Goal: Information Seeking & Learning: Check status

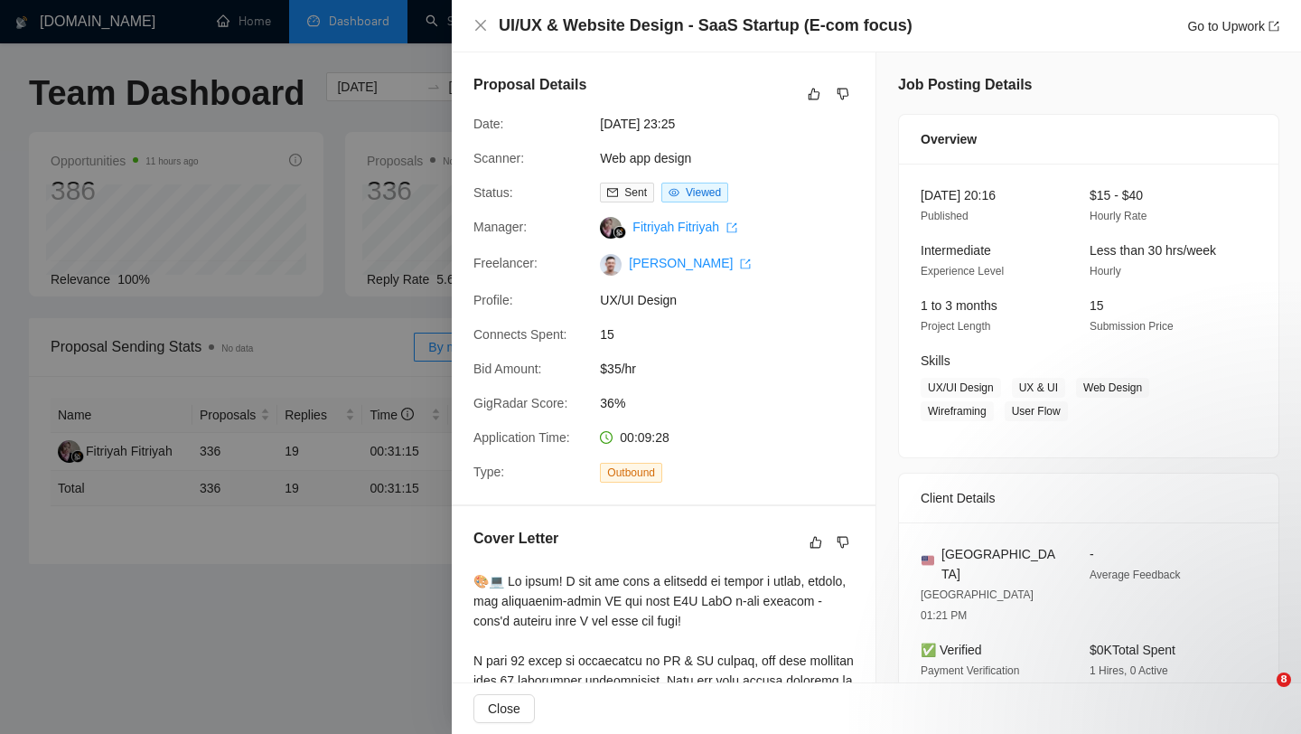
click at [436, 241] on div at bounding box center [650, 367] width 1301 height 734
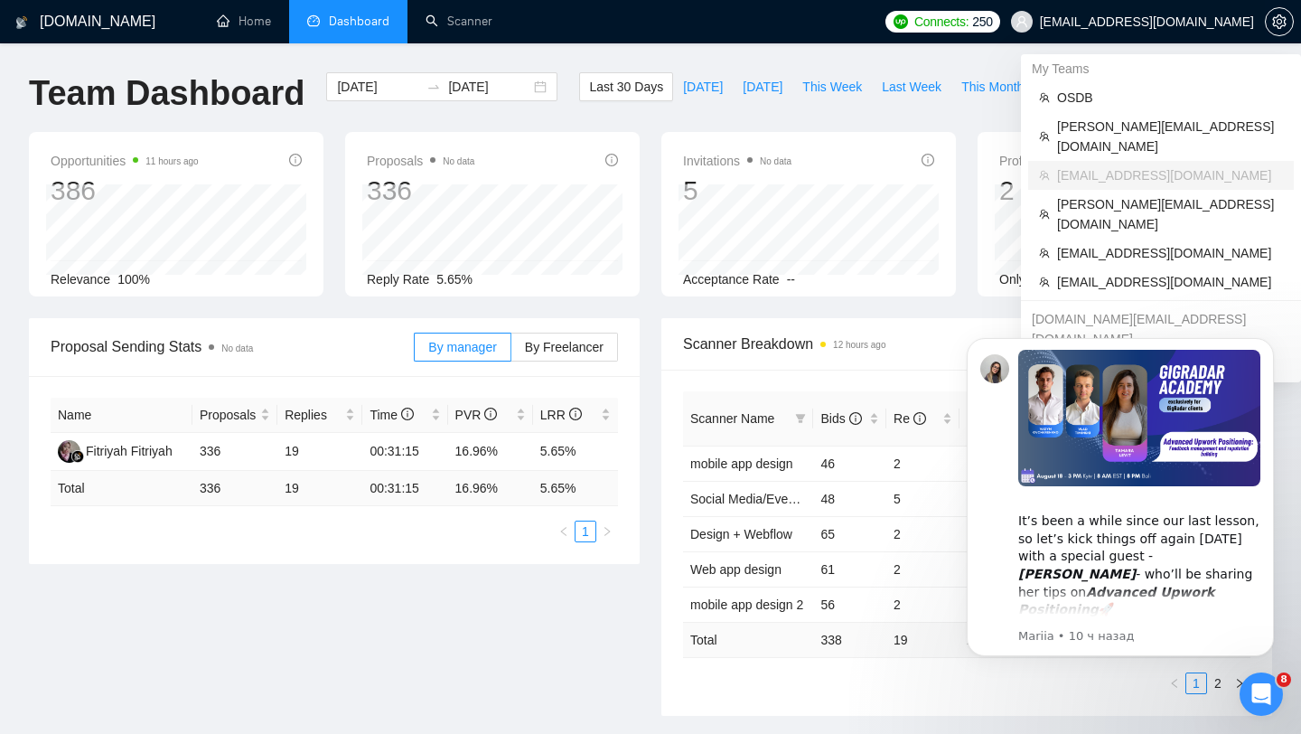
click at [1193, 22] on span "[EMAIL_ADDRESS][DOMAIN_NAME]" at bounding box center [1147, 22] width 214 height 0
click at [1101, 95] on span "OSDB" at bounding box center [1170, 98] width 226 height 20
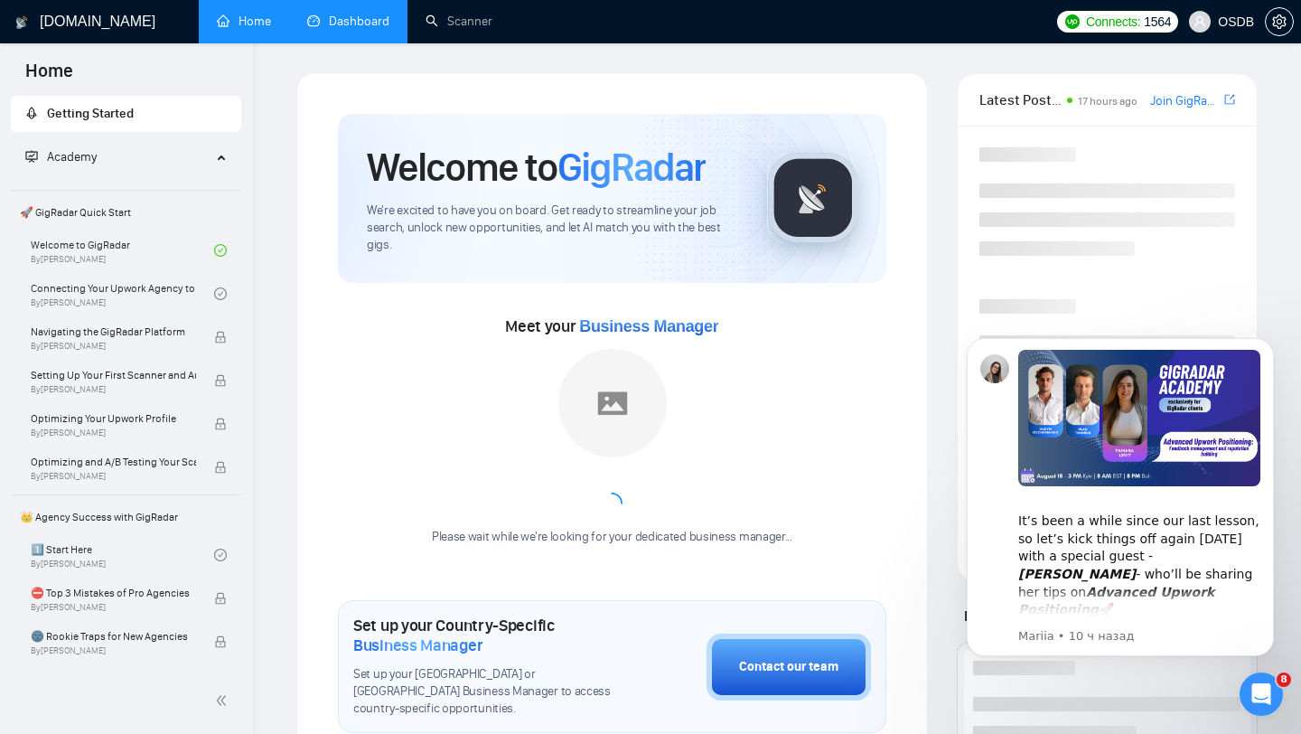
click at [344, 21] on link "Dashboard" at bounding box center [348, 21] width 82 height 15
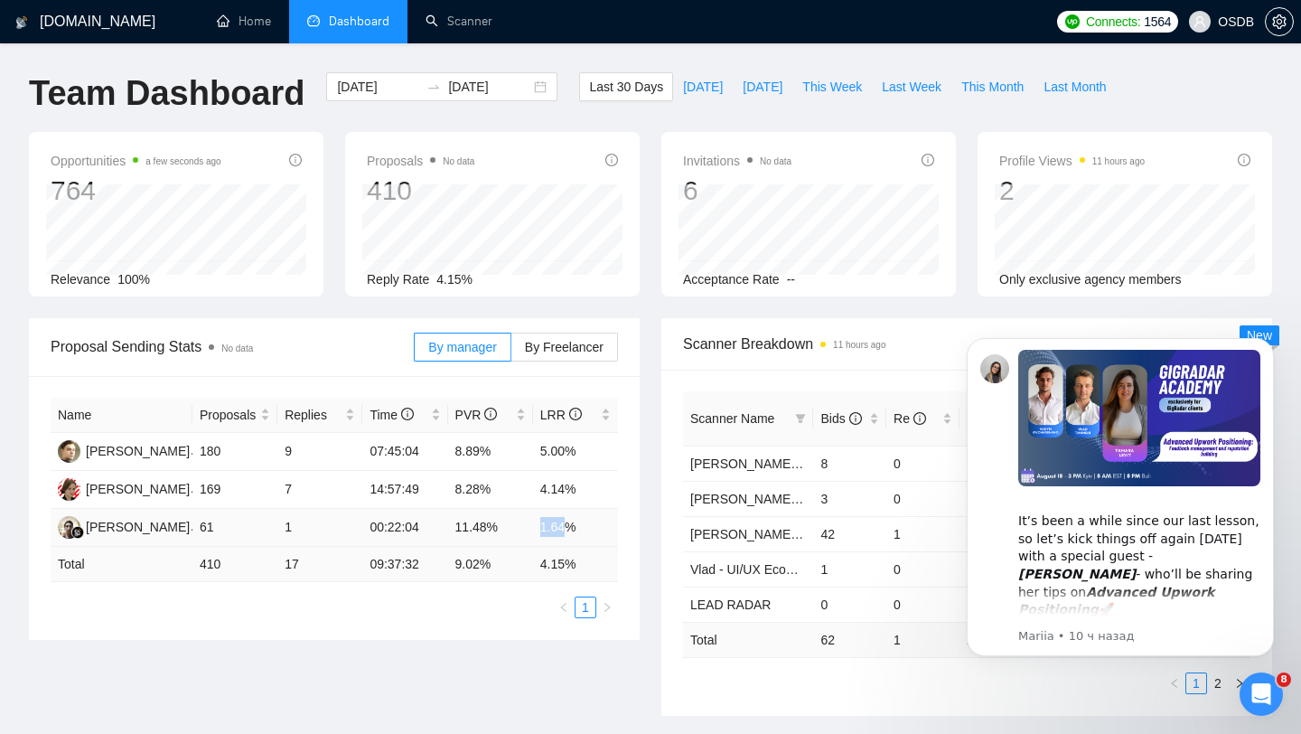
drag, startPoint x: 536, startPoint y: 525, endPoint x: 572, endPoint y: 522, distance: 36.3
click at [572, 523] on td "1.64%" at bounding box center [575, 528] width 85 height 38
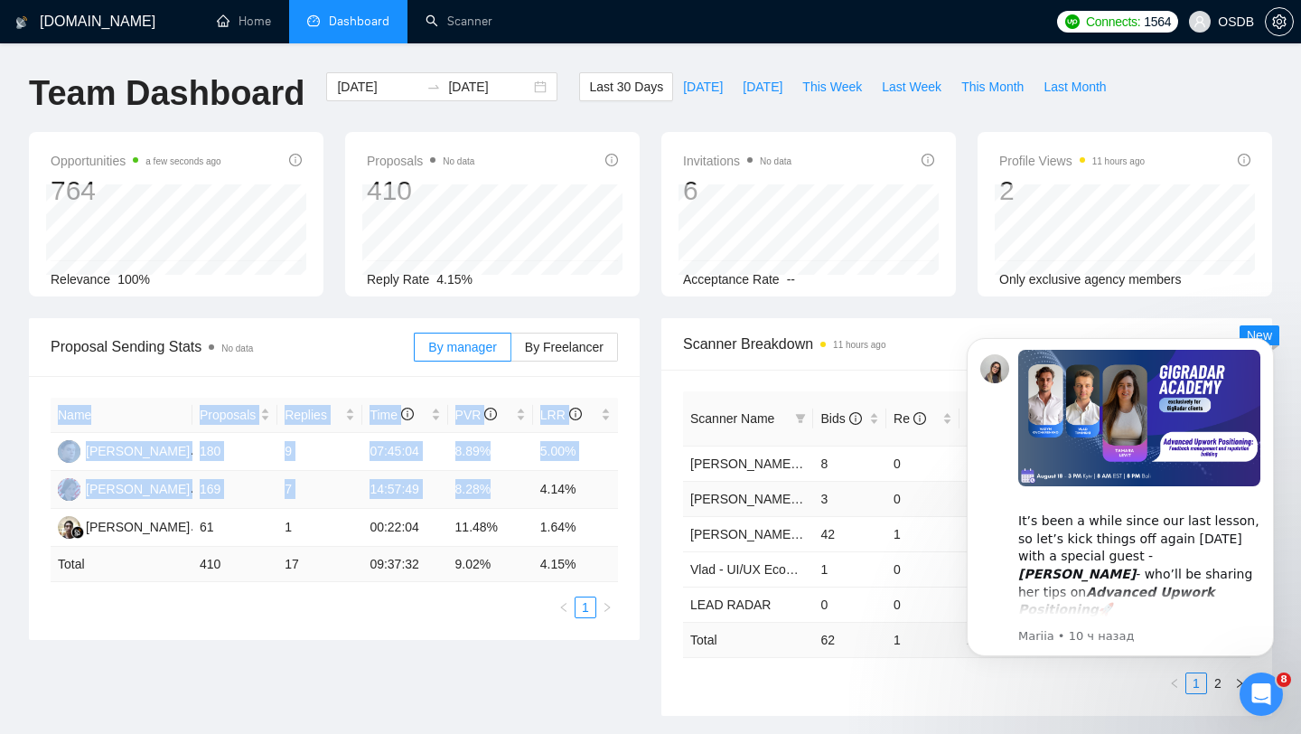
drag, startPoint x: 541, startPoint y: 485, endPoint x: 685, endPoint y: 484, distance: 143.7
click at [685, 484] on div "Proposal Sending Stats No data By manager By Freelancer Name Proposals Replies …" at bounding box center [650, 527] width 1265 height 419
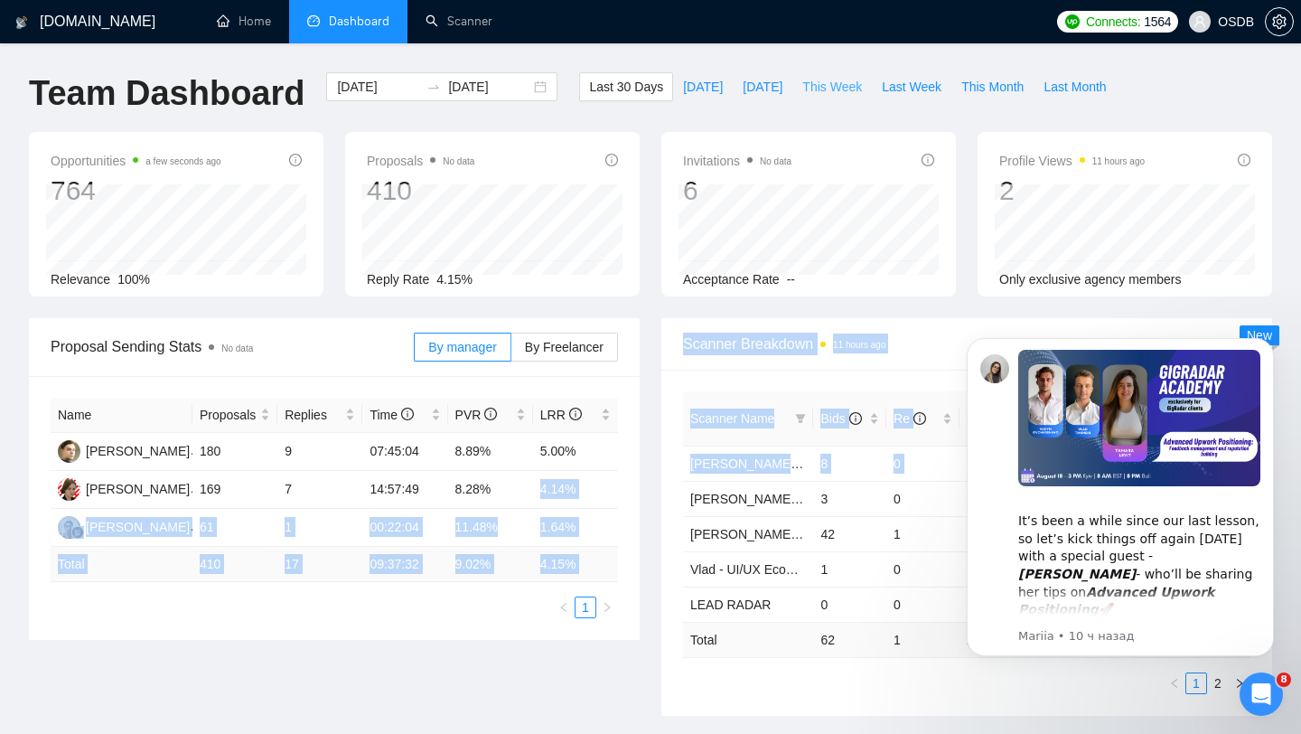
click at [860, 85] on span "This Week" at bounding box center [833, 87] width 60 height 20
type input "[DATE]"
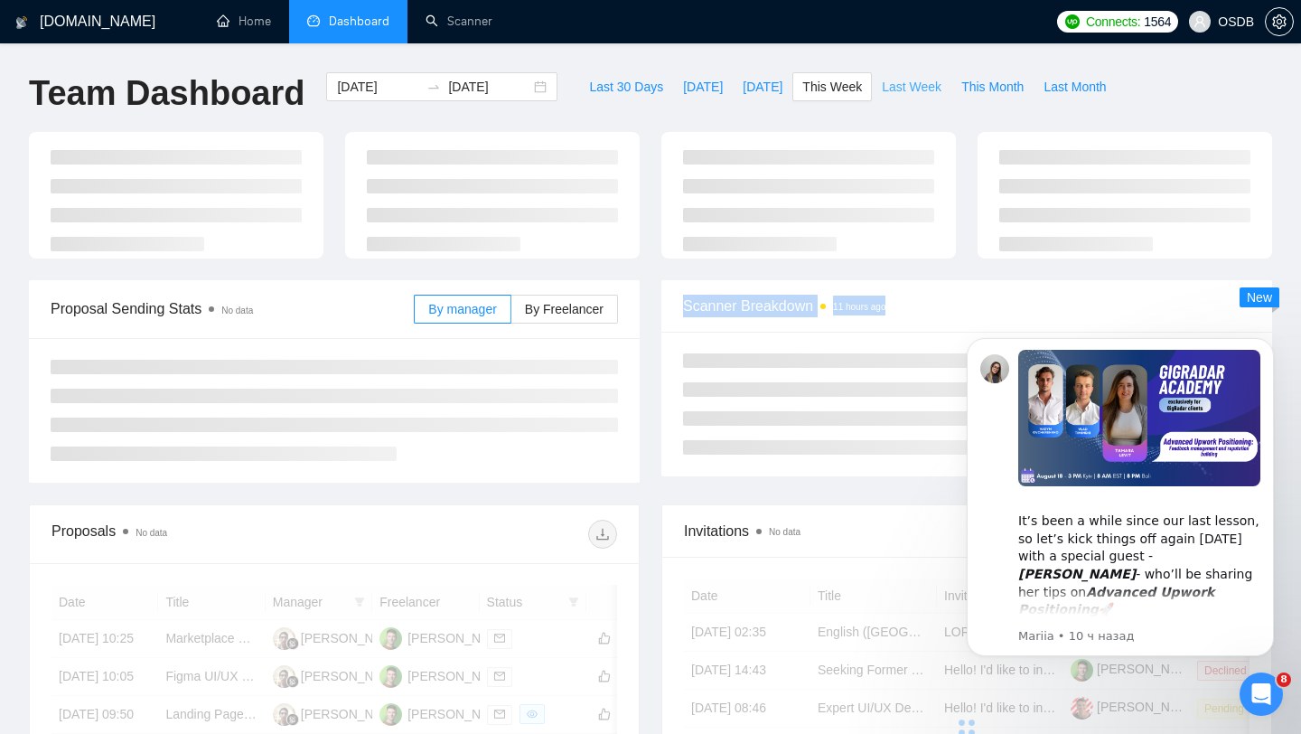
click at [902, 88] on span "Last Week" at bounding box center [912, 87] width 60 height 20
type input "[DATE]"
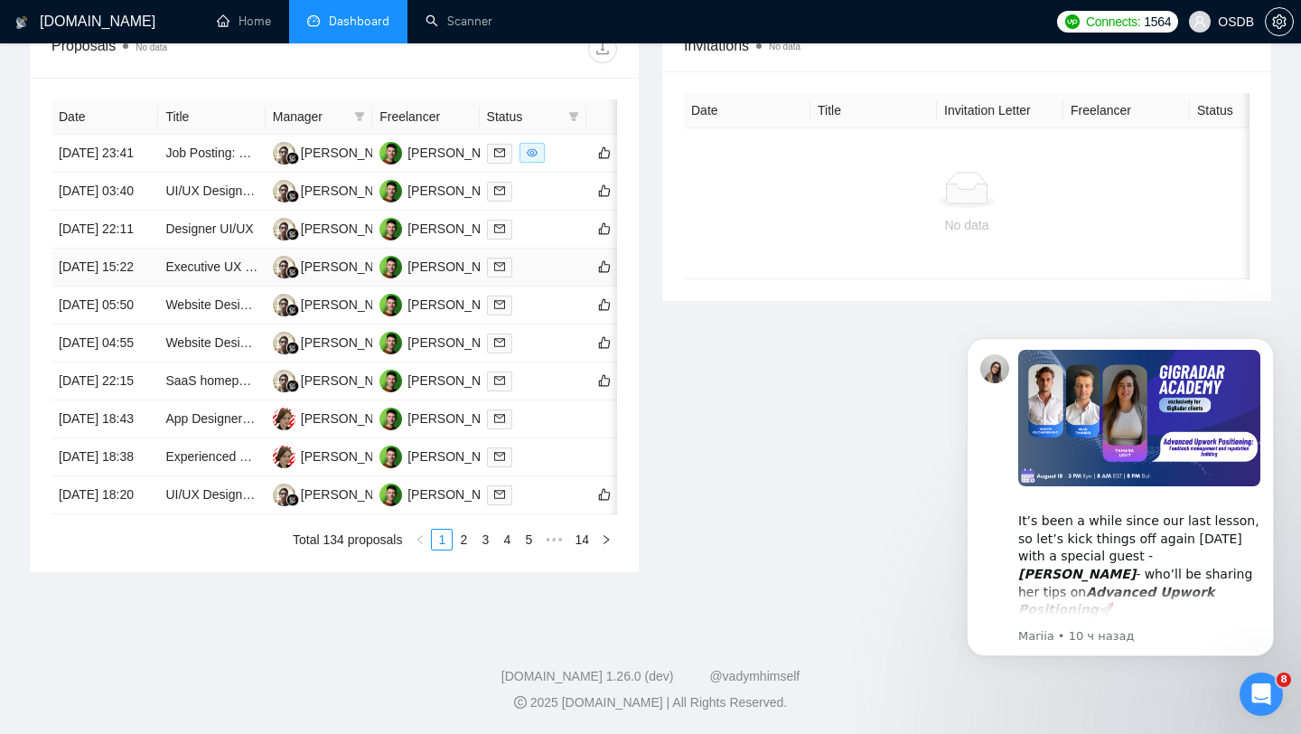
scroll to position [890, 0]
click at [552, 409] on div at bounding box center [533, 419] width 92 height 21
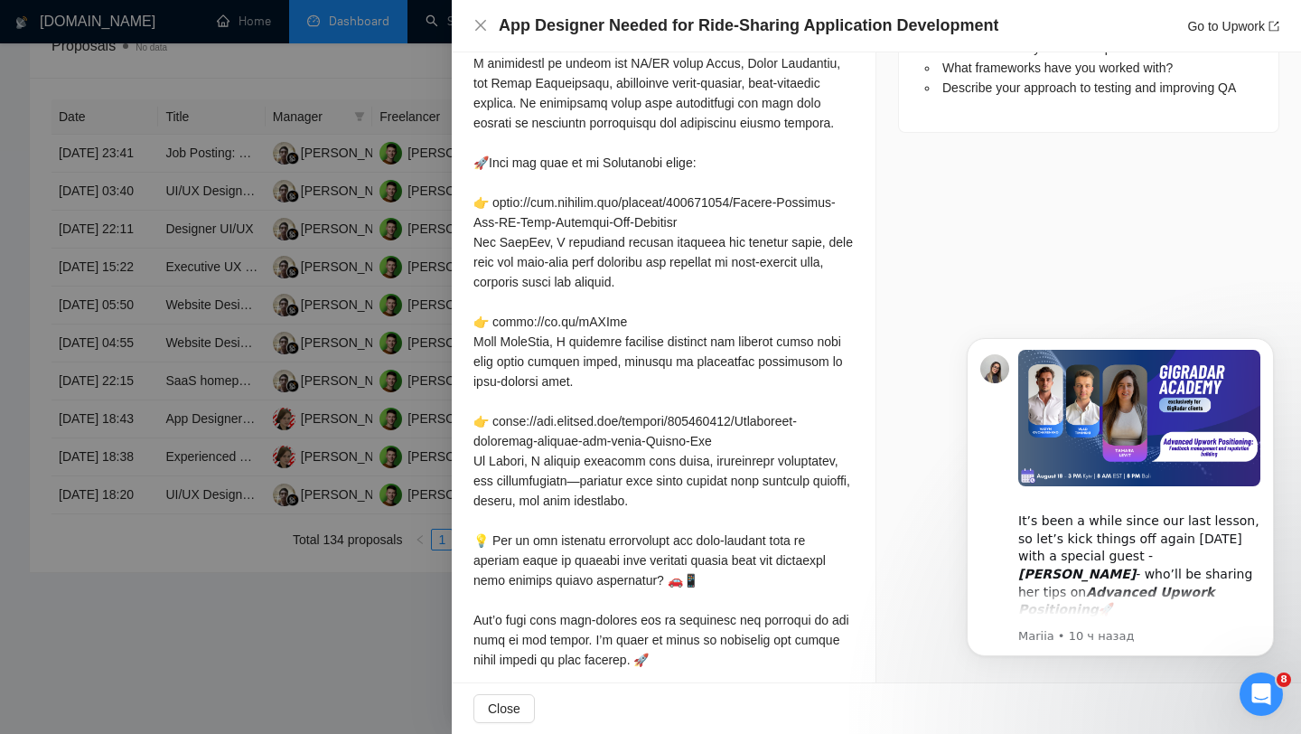
scroll to position [1157, 0]
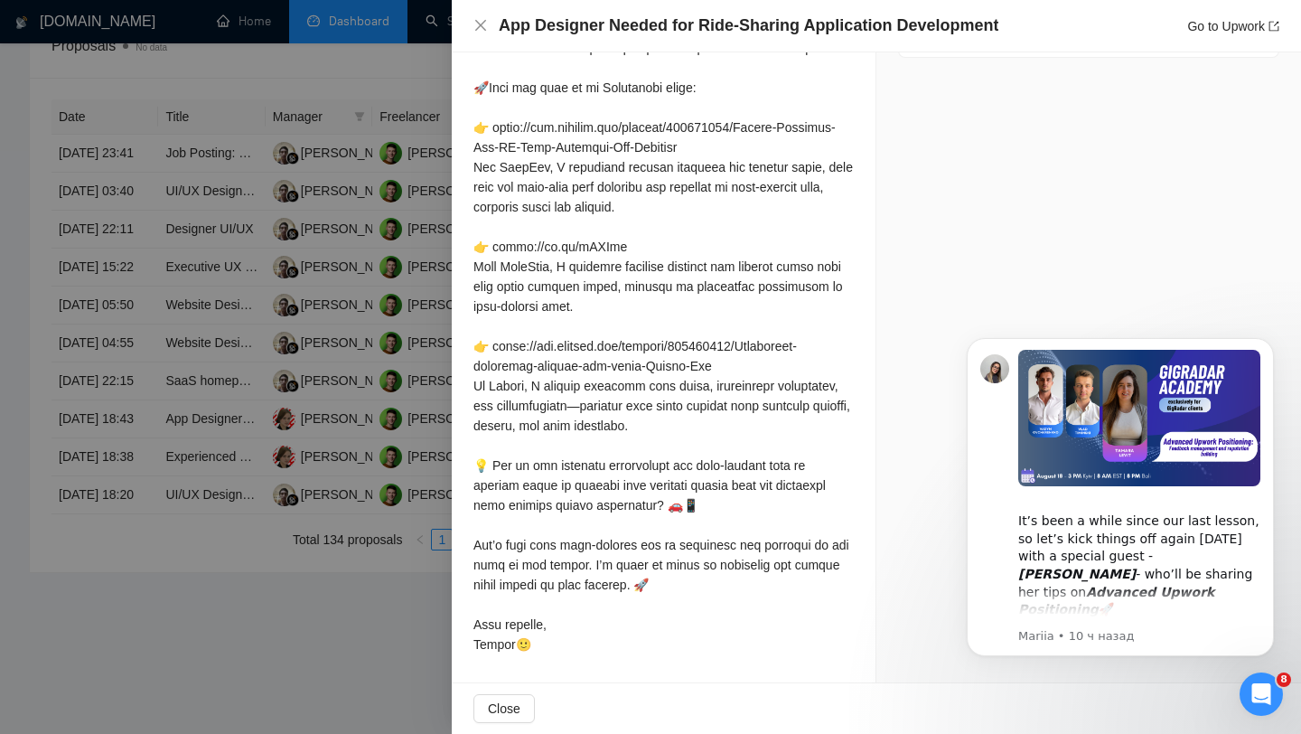
click at [376, 537] on div at bounding box center [650, 367] width 1301 height 734
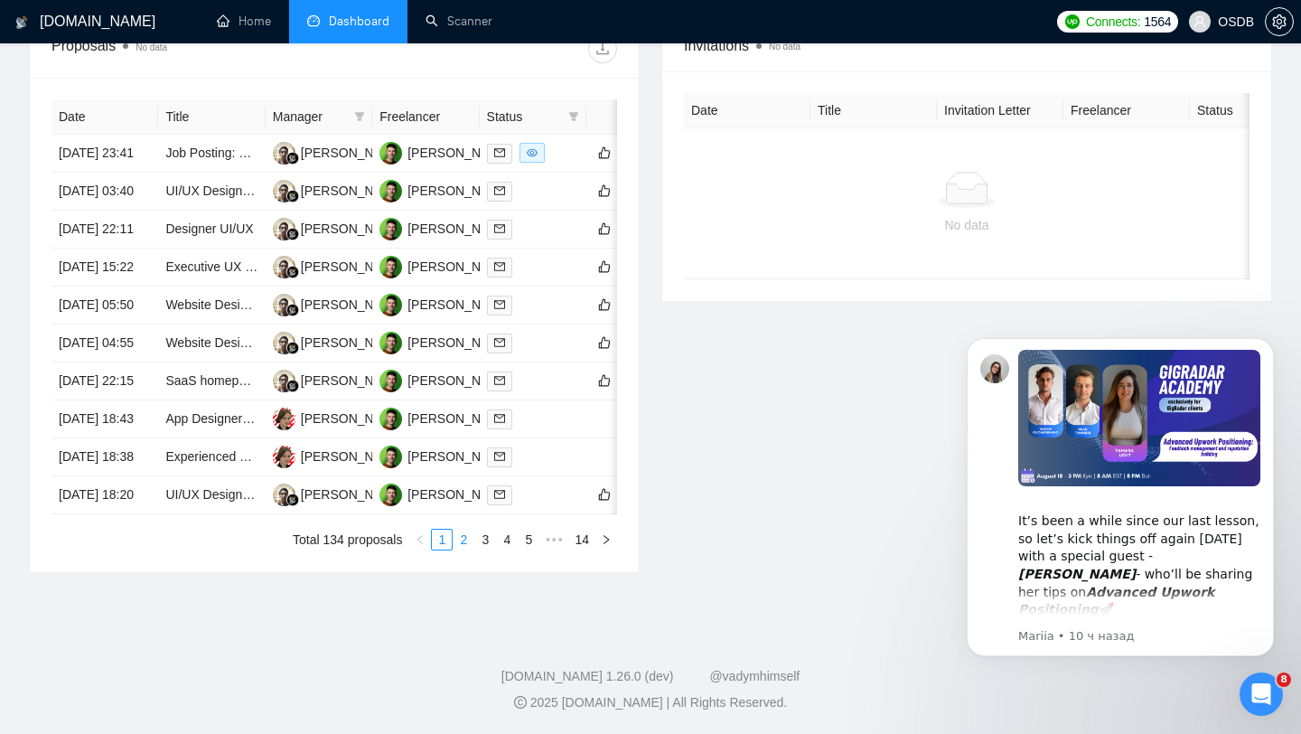
click at [455, 535] on link "2" at bounding box center [464, 540] width 20 height 20
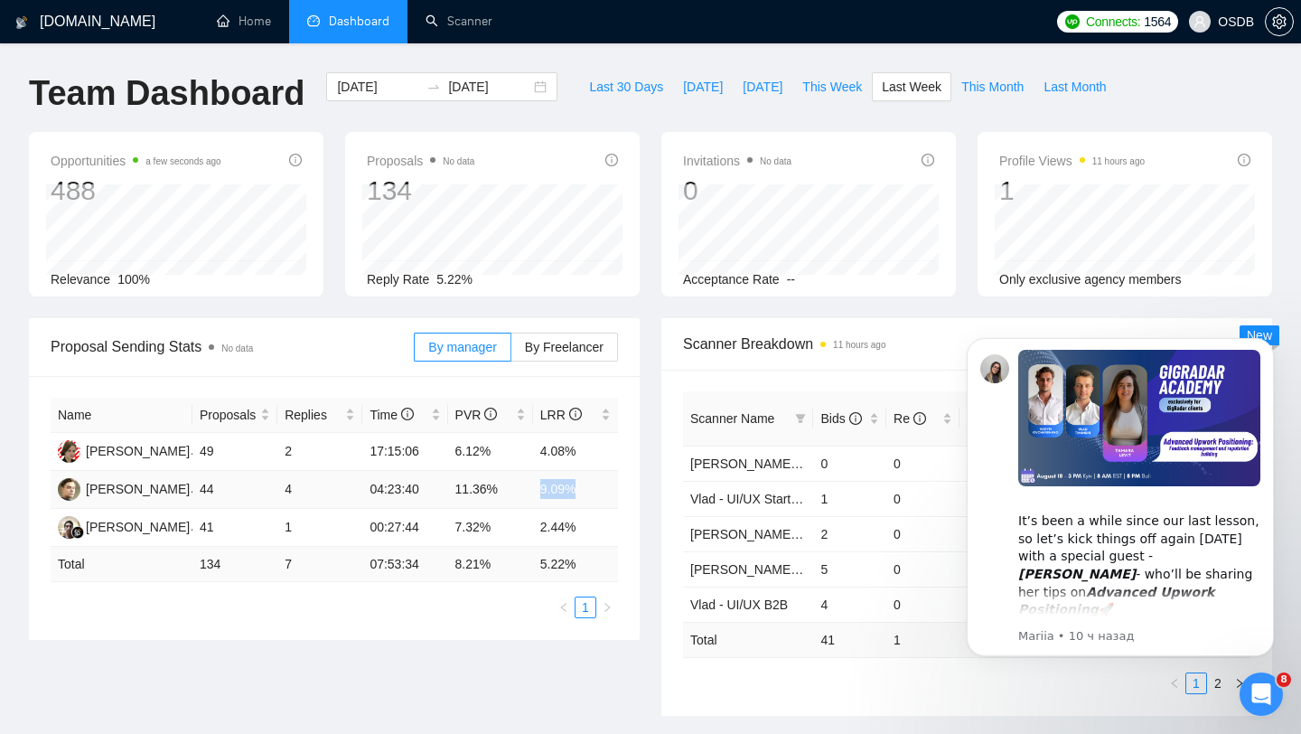
drag, startPoint x: 530, startPoint y: 489, endPoint x: 583, endPoint y: 486, distance: 53.4
click at [583, 486] on tr "[PERSON_NAME] 44 4 04:23:40 11.36% 9.09%" at bounding box center [335, 490] width 568 height 38
drag, startPoint x: 542, startPoint y: 521, endPoint x: 609, endPoint y: 519, distance: 66.9
click at [609, 520] on td "2.44%" at bounding box center [575, 528] width 85 height 38
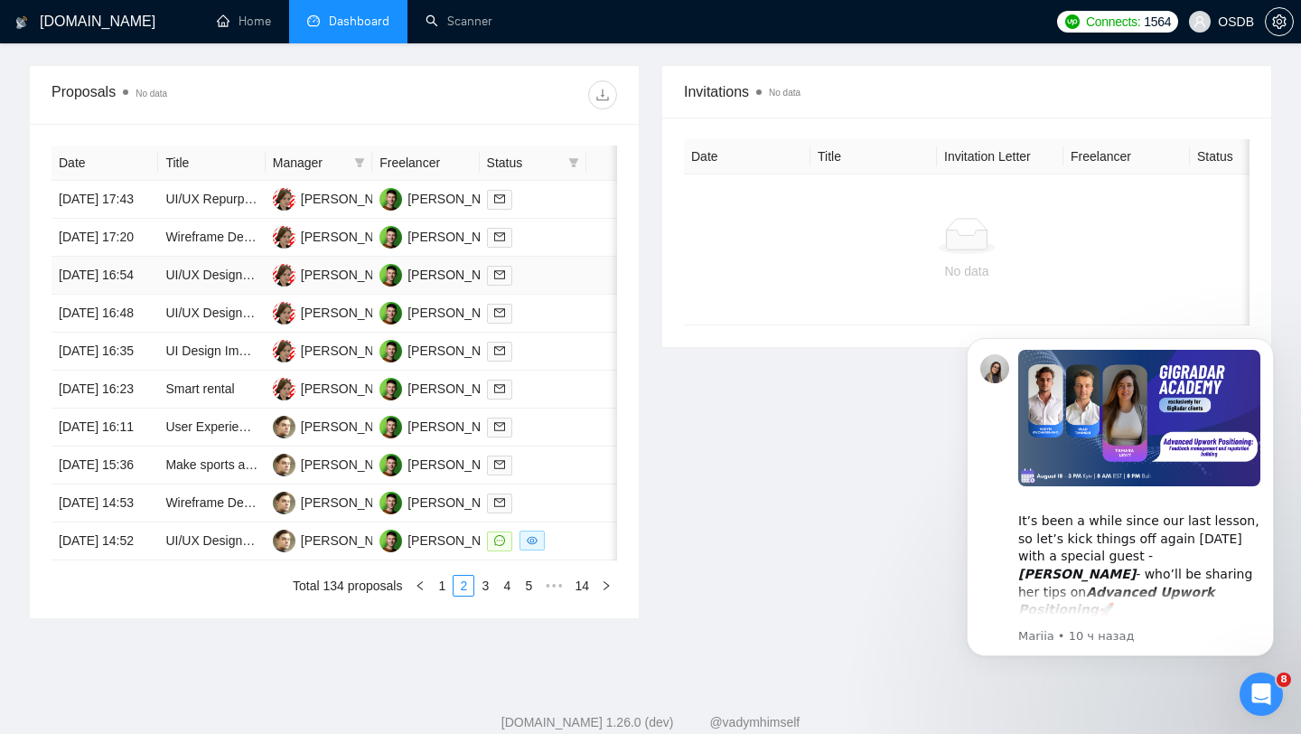
scroll to position [699, 0]
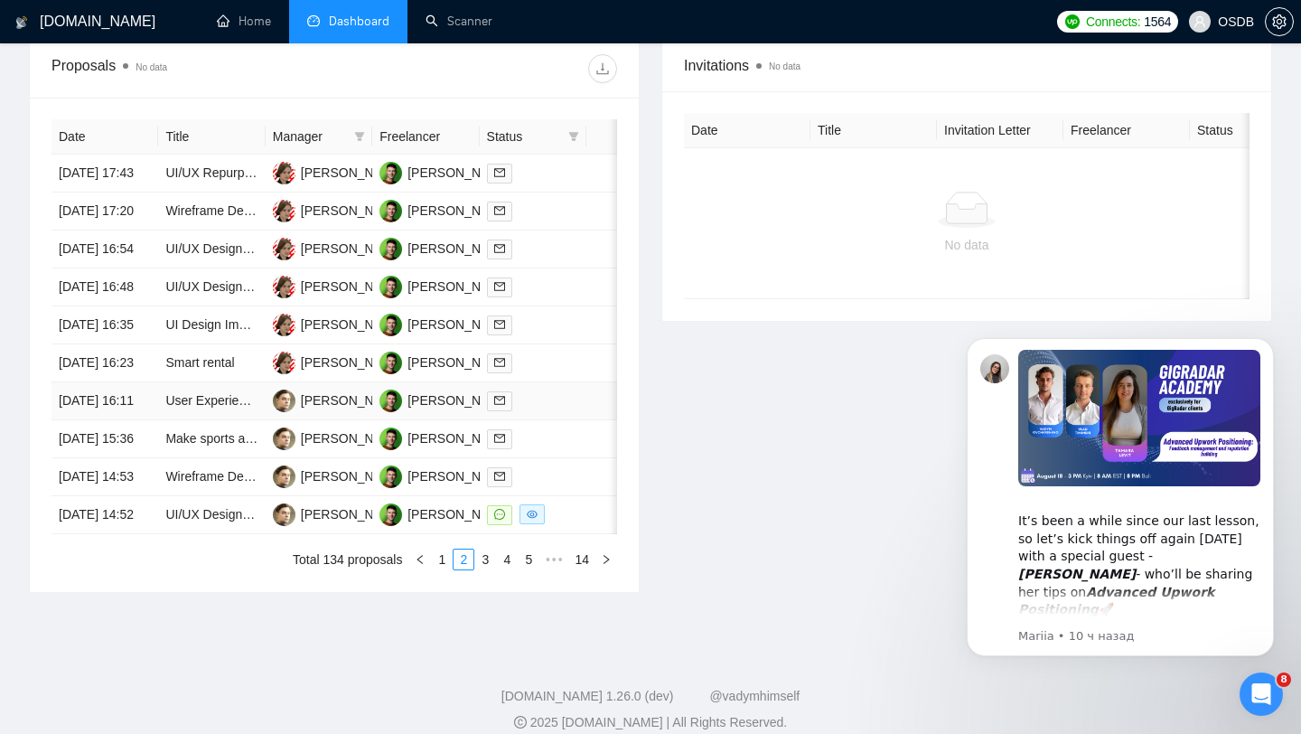
click at [597, 420] on td at bounding box center [617, 401] width 61 height 38
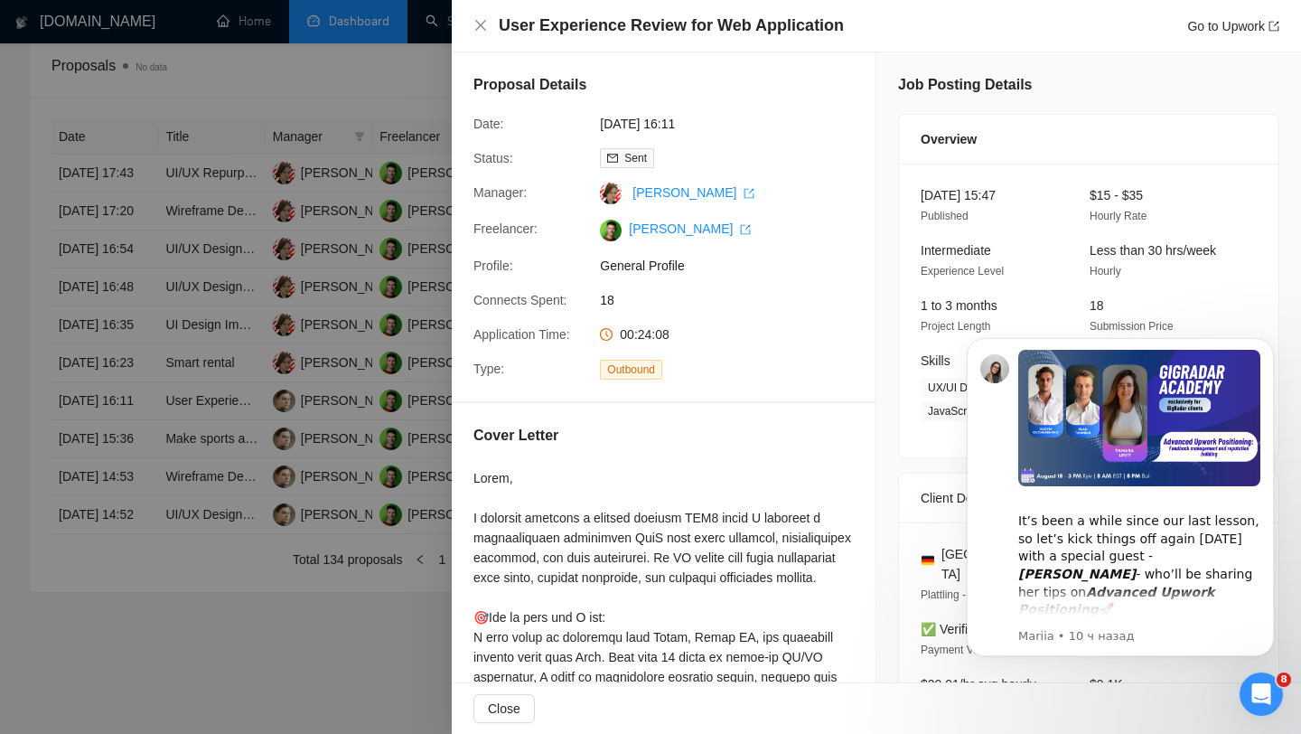
scroll to position [634, 0]
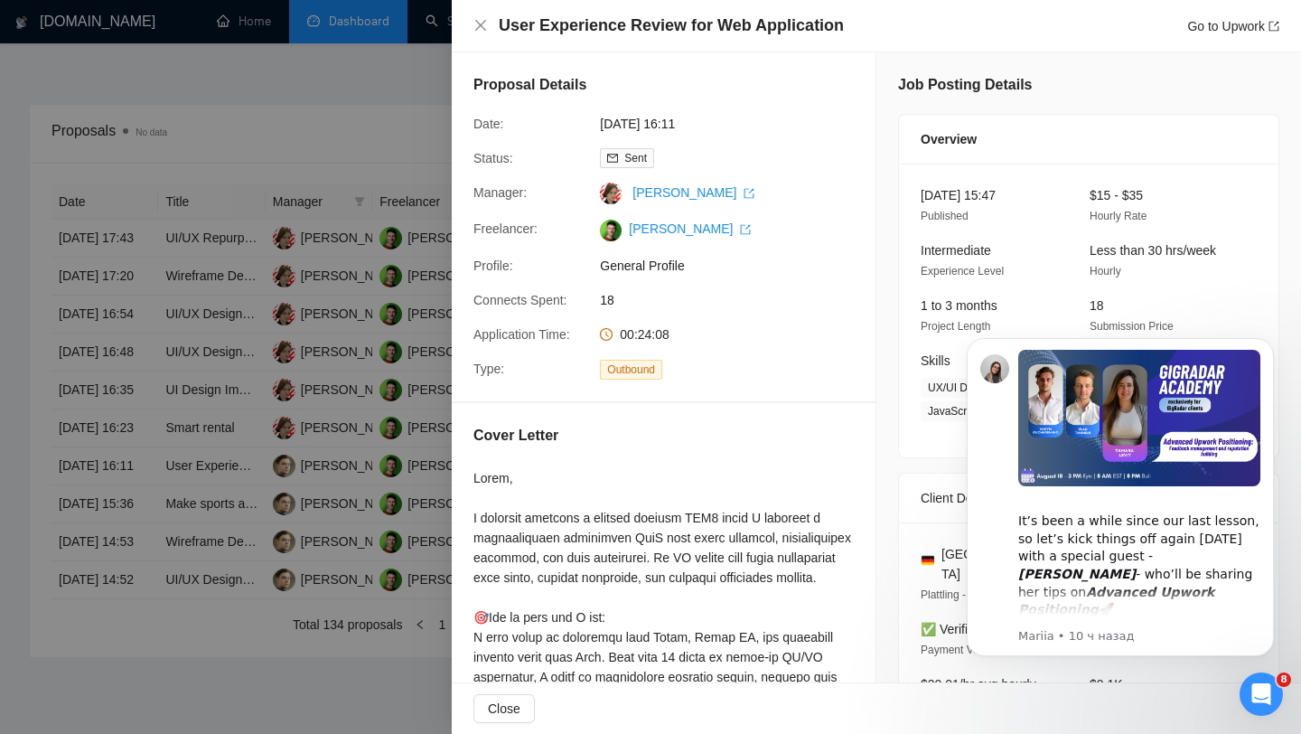
click at [309, 419] on div at bounding box center [650, 367] width 1301 height 734
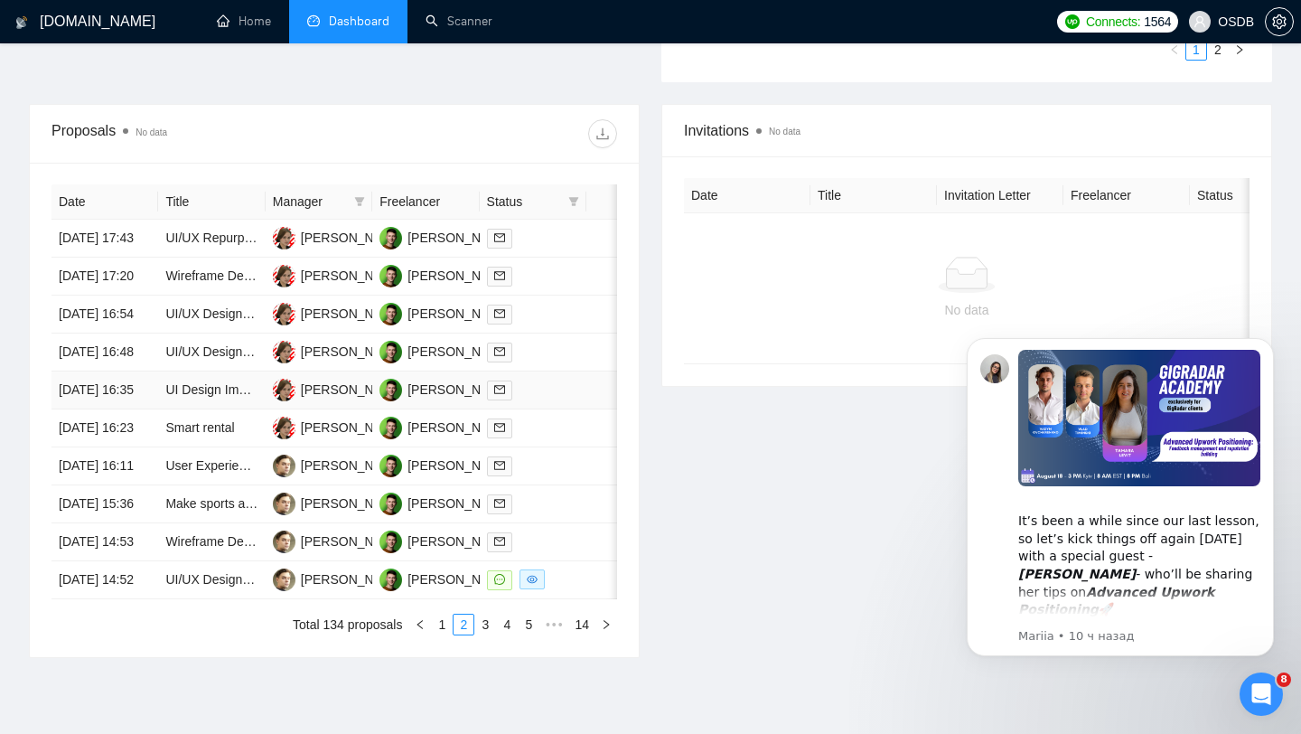
click at [556, 409] on td at bounding box center [533, 390] width 107 height 38
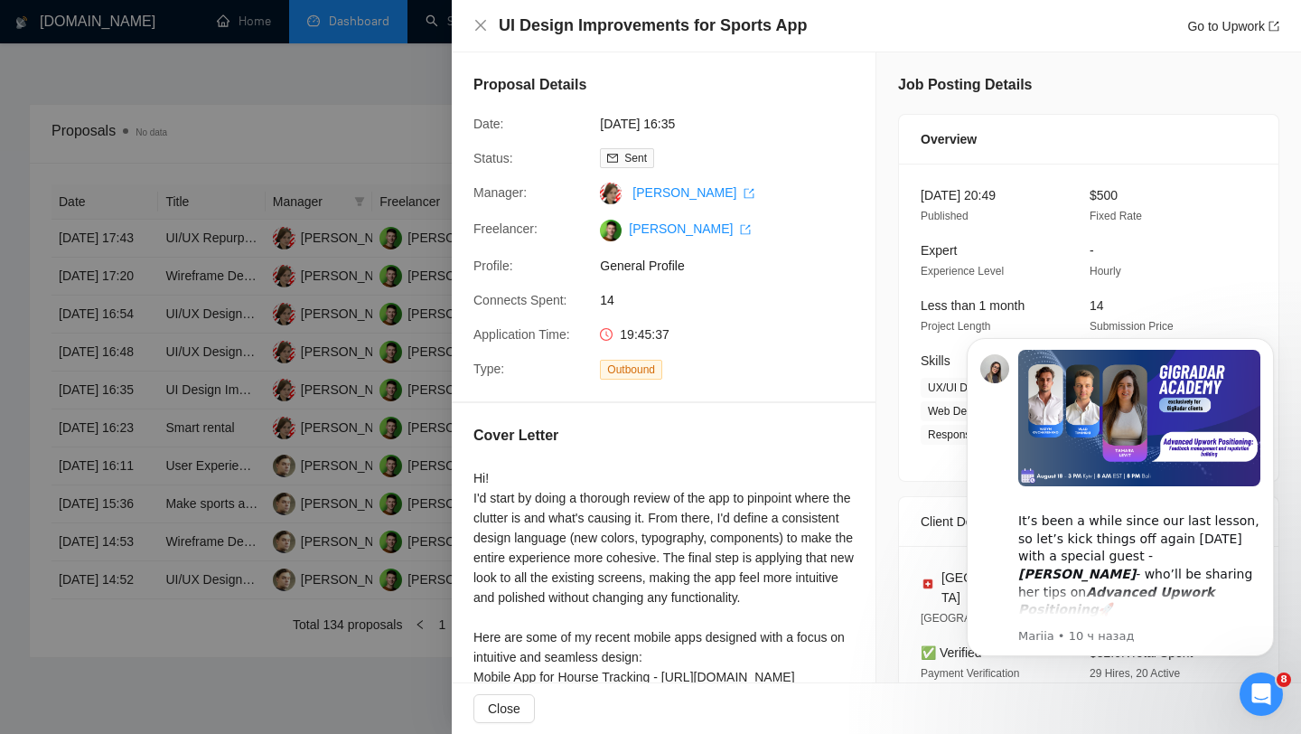
click at [337, 294] on div at bounding box center [650, 367] width 1301 height 734
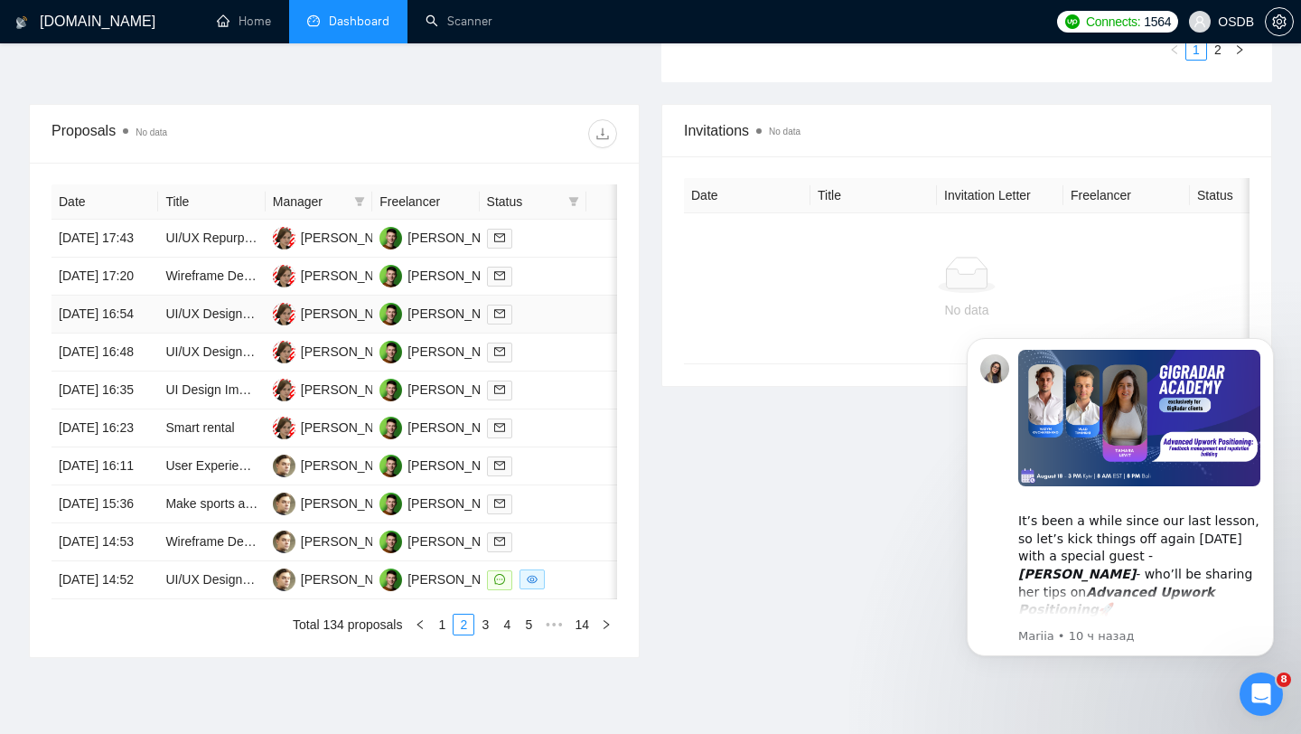
click at [576, 324] on div at bounding box center [533, 314] width 92 height 21
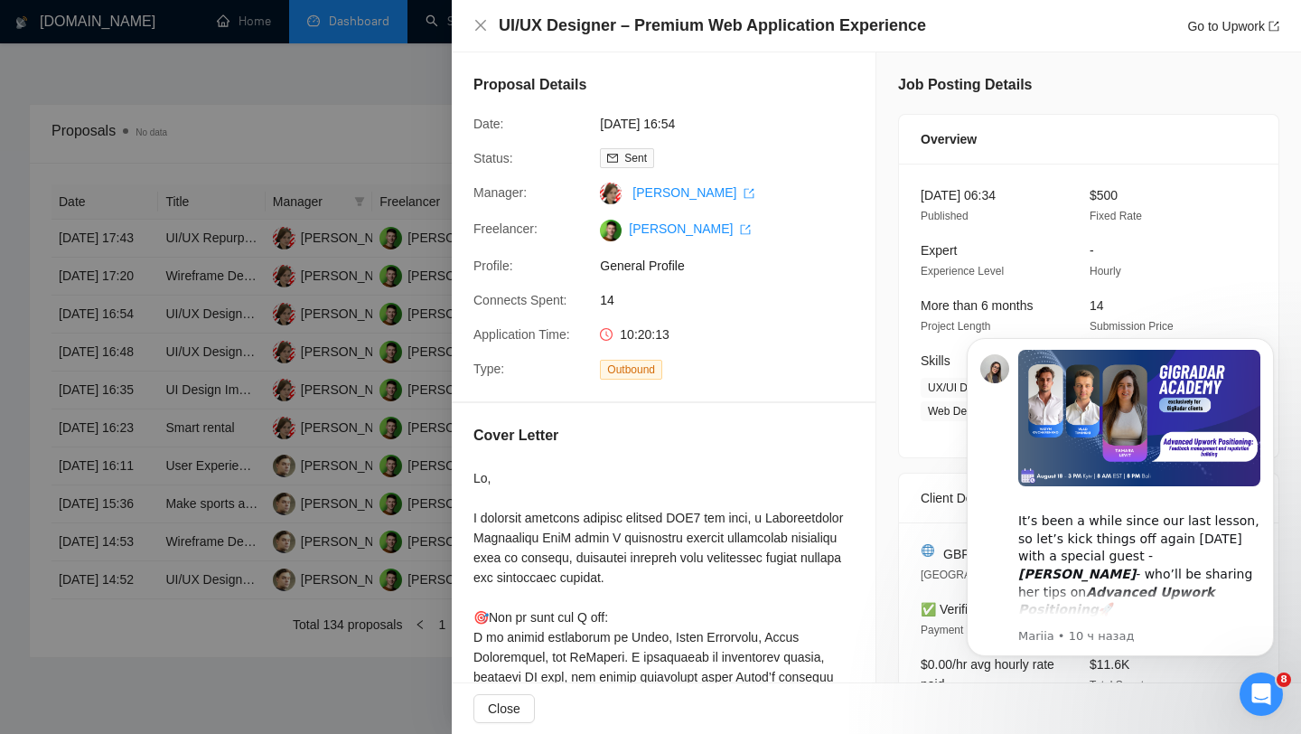
click at [376, 387] on div at bounding box center [650, 367] width 1301 height 734
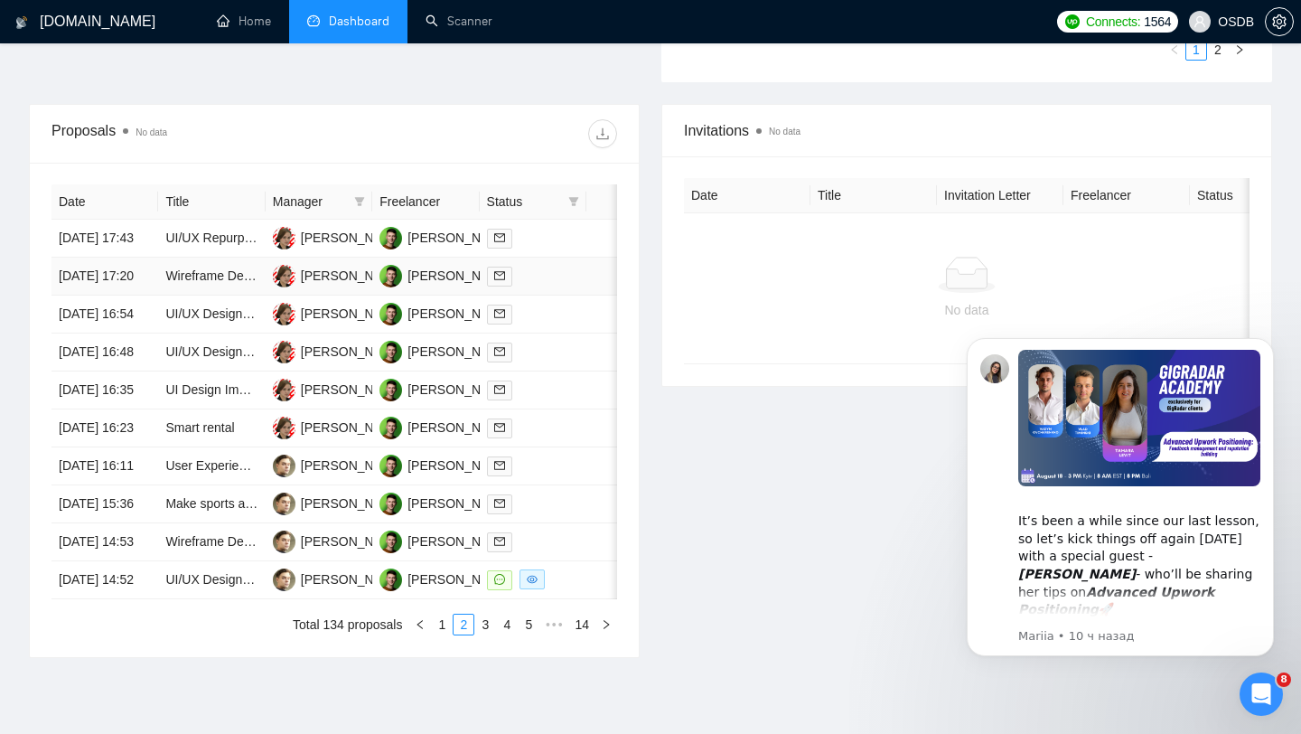
click at [552, 287] on div at bounding box center [533, 276] width 92 height 21
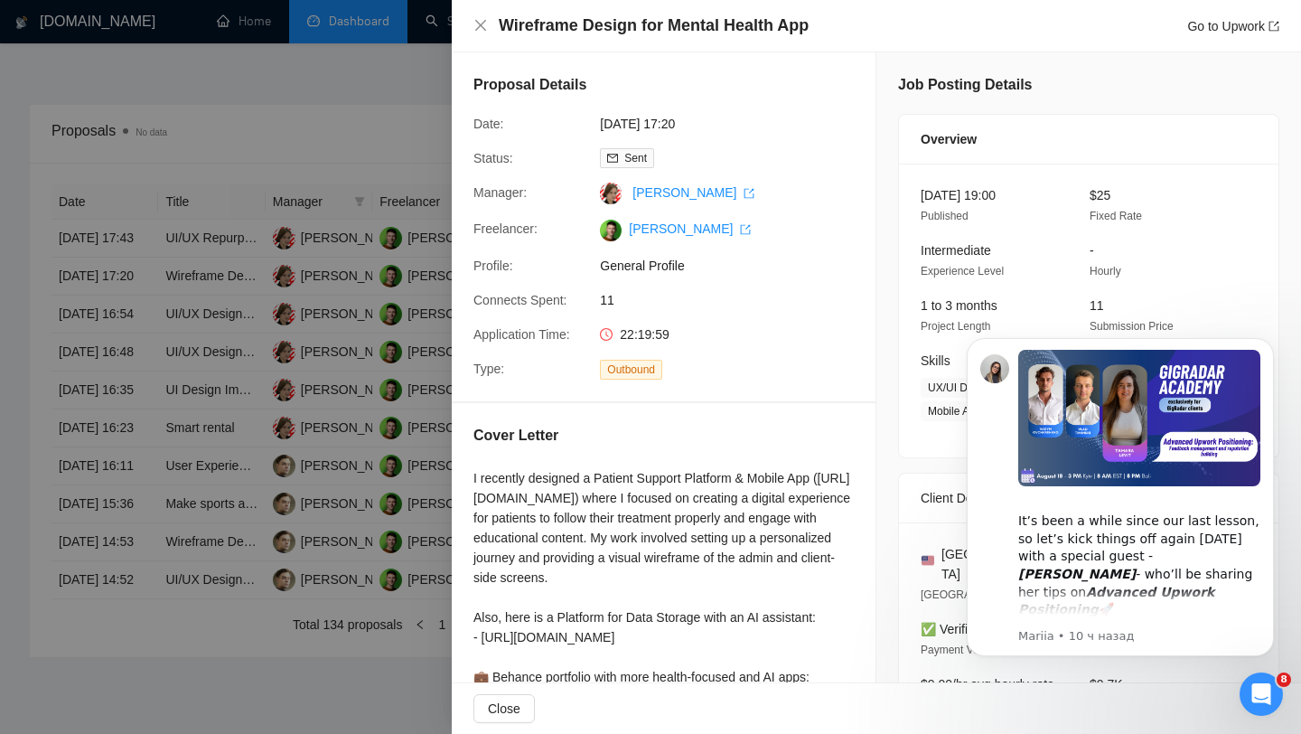
click at [419, 339] on div at bounding box center [650, 367] width 1301 height 734
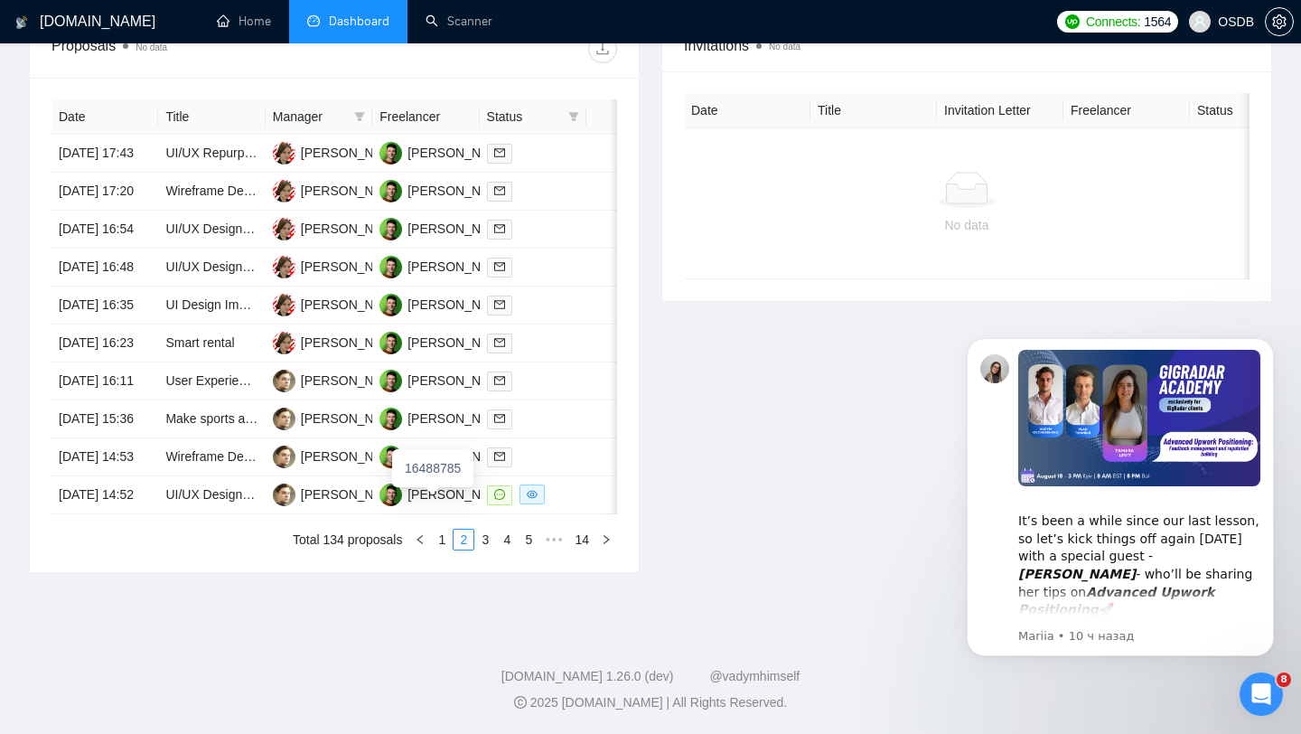
scroll to position [890, 0]
click at [578, 491] on div at bounding box center [533, 494] width 92 height 21
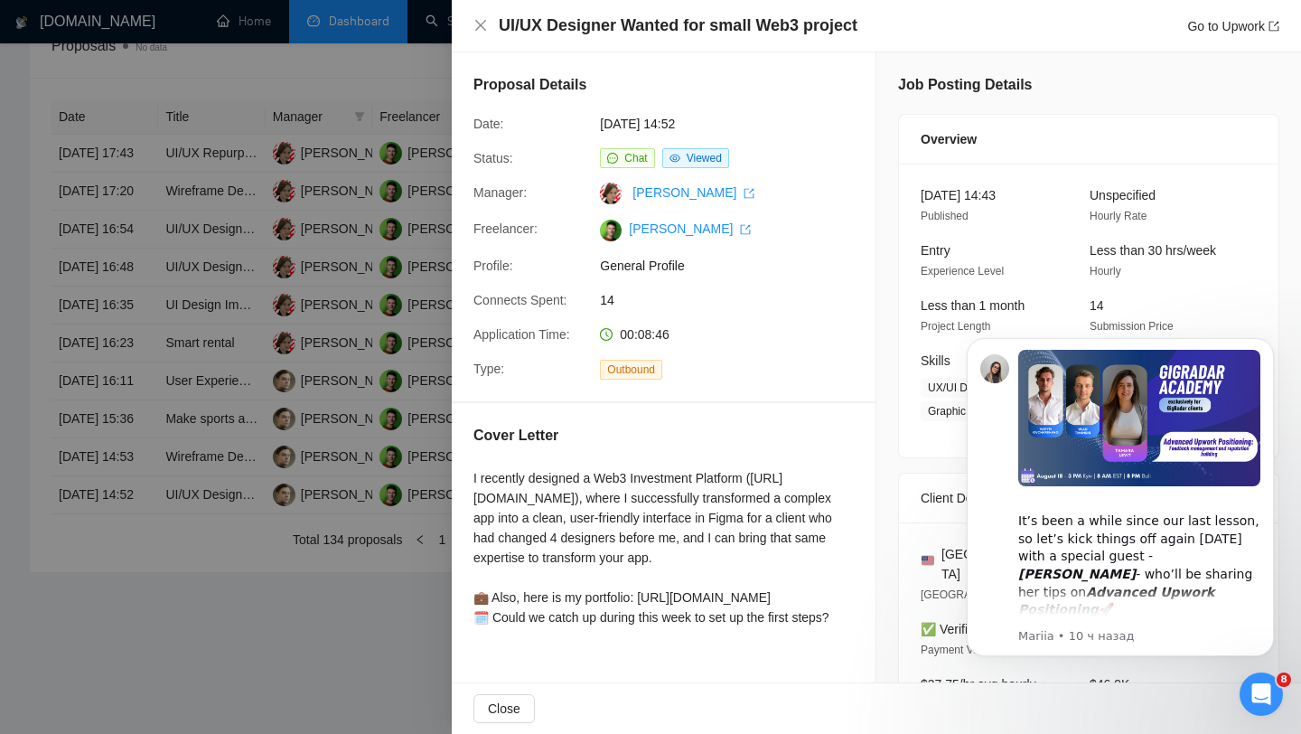
click at [345, 433] on div at bounding box center [650, 367] width 1301 height 734
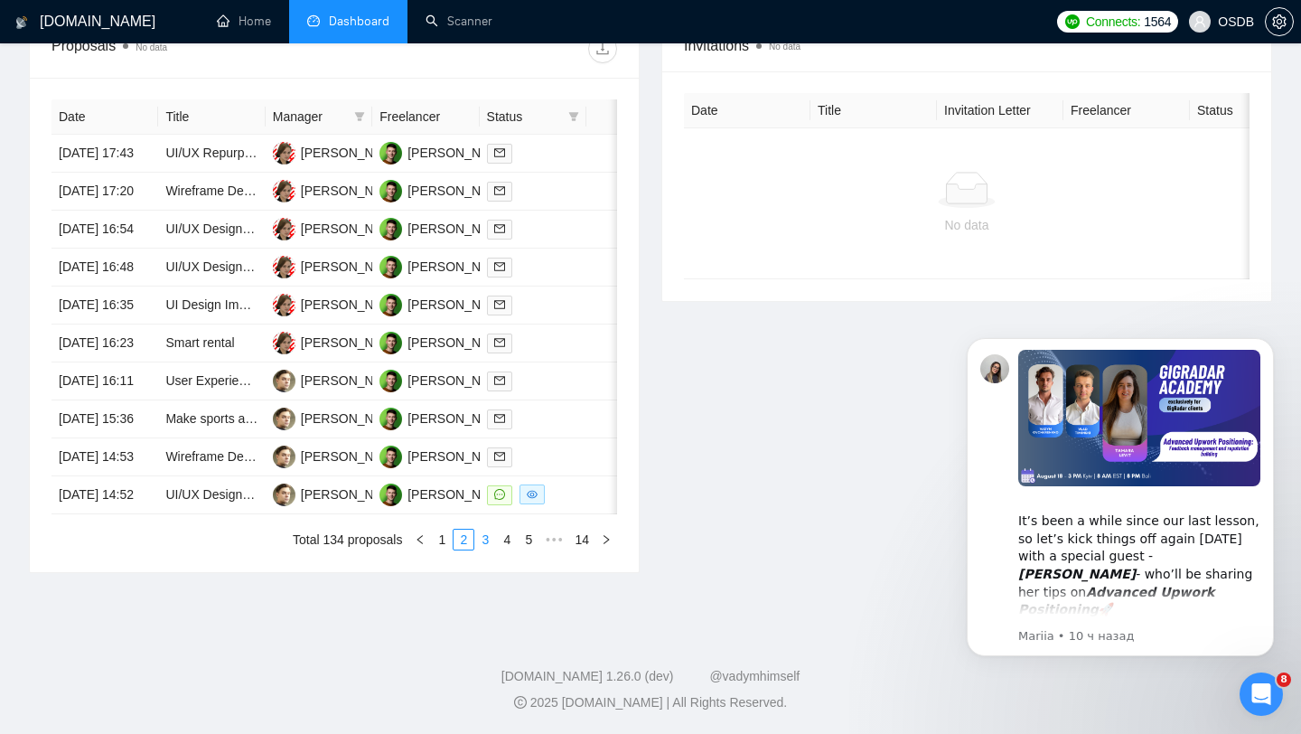
click at [481, 531] on link "3" at bounding box center [485, 540] width 20 height 20
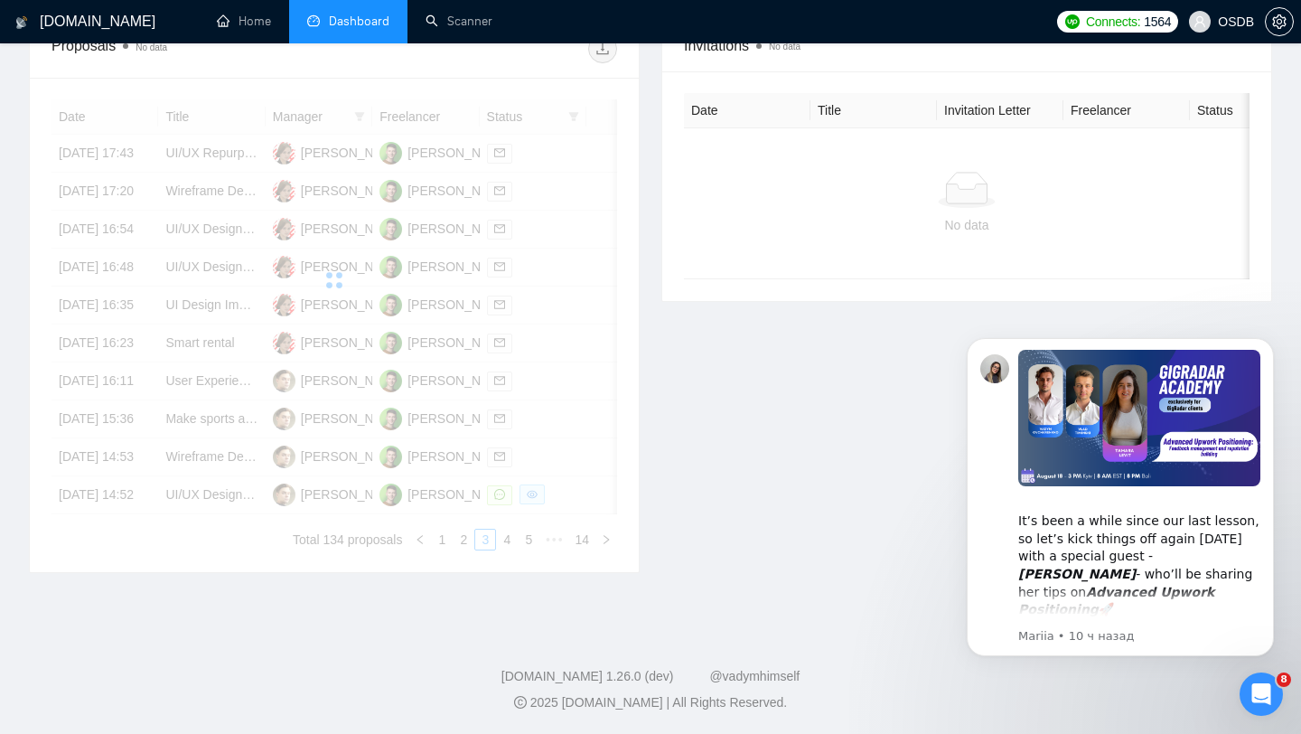
scroll to position [0, 0]
